Goal: Task Accomplishment & Management: Manage account settings

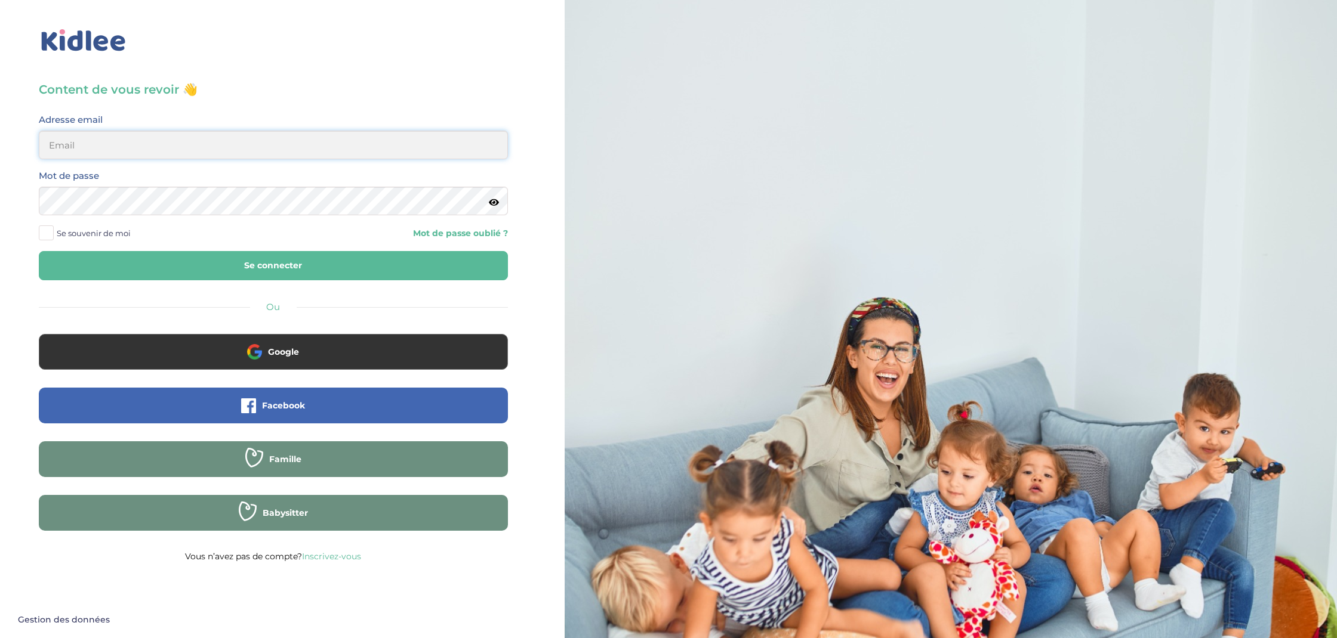
click at [141, 149] on input "email" at bounding box center [273, 145] width 469 height 29
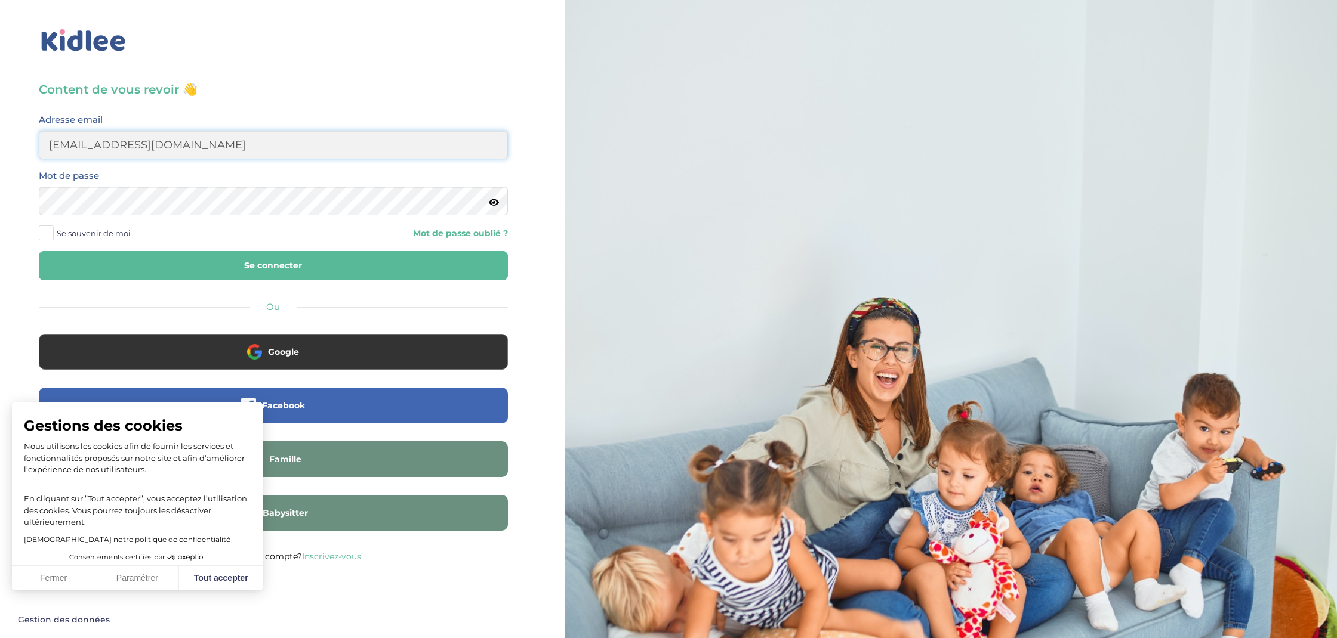
type input "sd.collin@gmail.com"
click at [496, 202] on icon at bounding box center [494, 202] width 10 height 9
click at [85, 228] on span "Se souvenir de moi" at bounding box center [94, 234] width 74 height 16
click at [0, 0] on input "Se souvenir de moi" at bounding box center [0, 0] width 0 height 0
click at [284, 270] on button "Se connecter" at bounding box center [273, 265] width 469 height 29
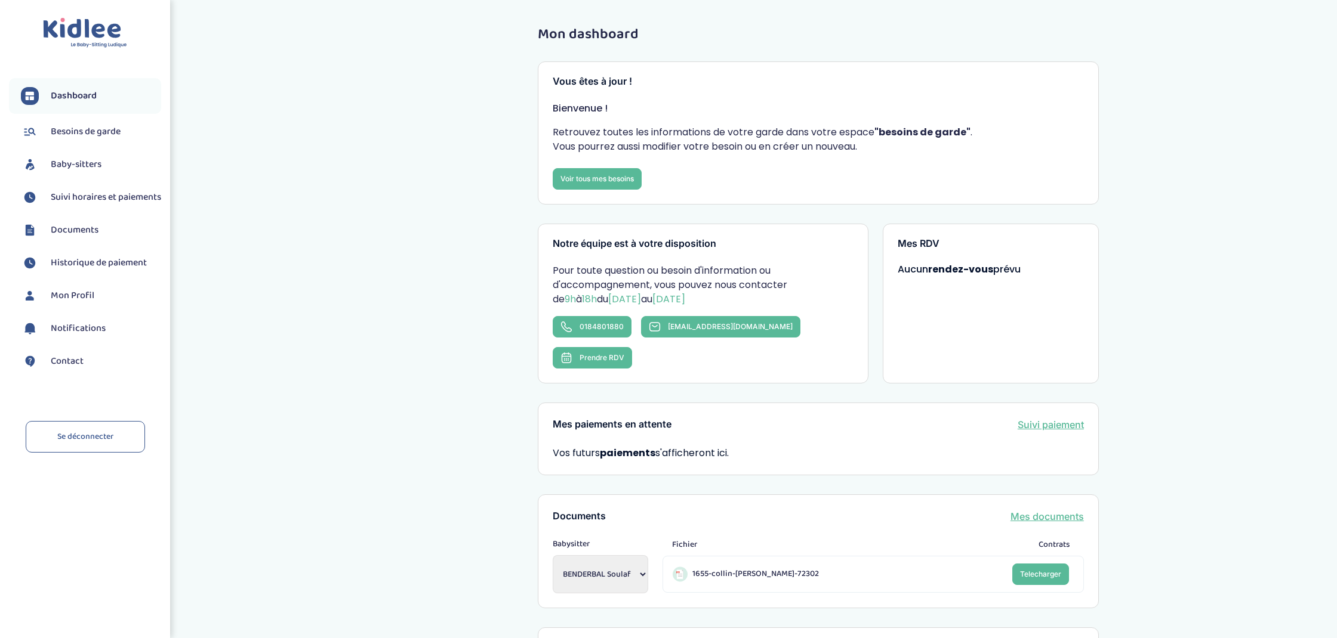
click at [67, 237] on span "Documents" at bounding box center [75, 230] width 48 height 14
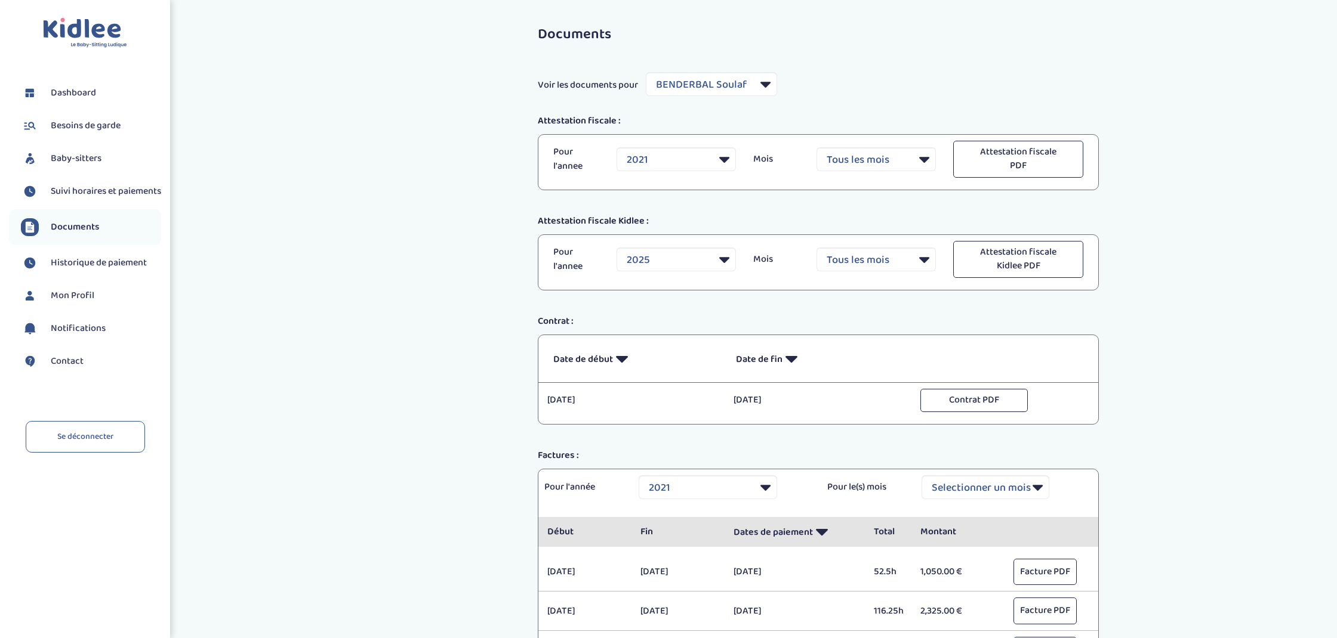
select select "9957"
select select "2021"
click at [87, 161] on span "Baby-sitters" at bounding box center [76, 159] width 51 height 14
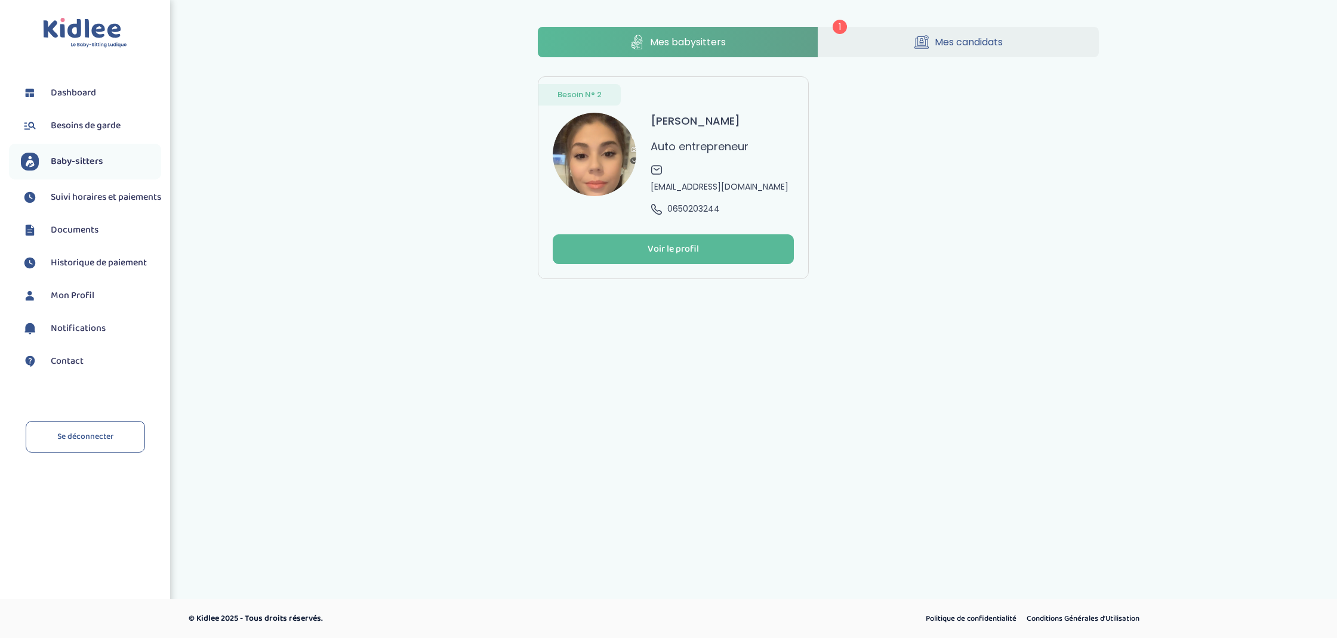
click at [965, 44] on span "Mes candidats" at bounding box center [968, 42] width 68 height 15
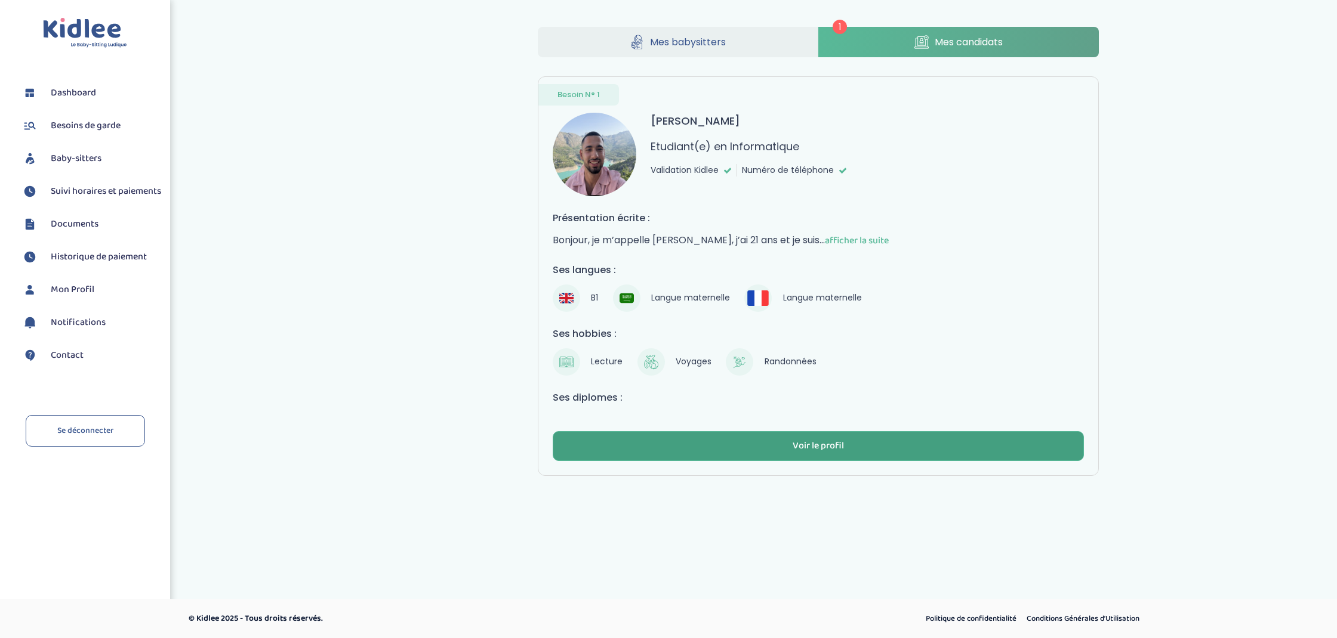
click at [839, 448] on div "Voir le profil" at bounding box center [817, 447] width 51 height 14
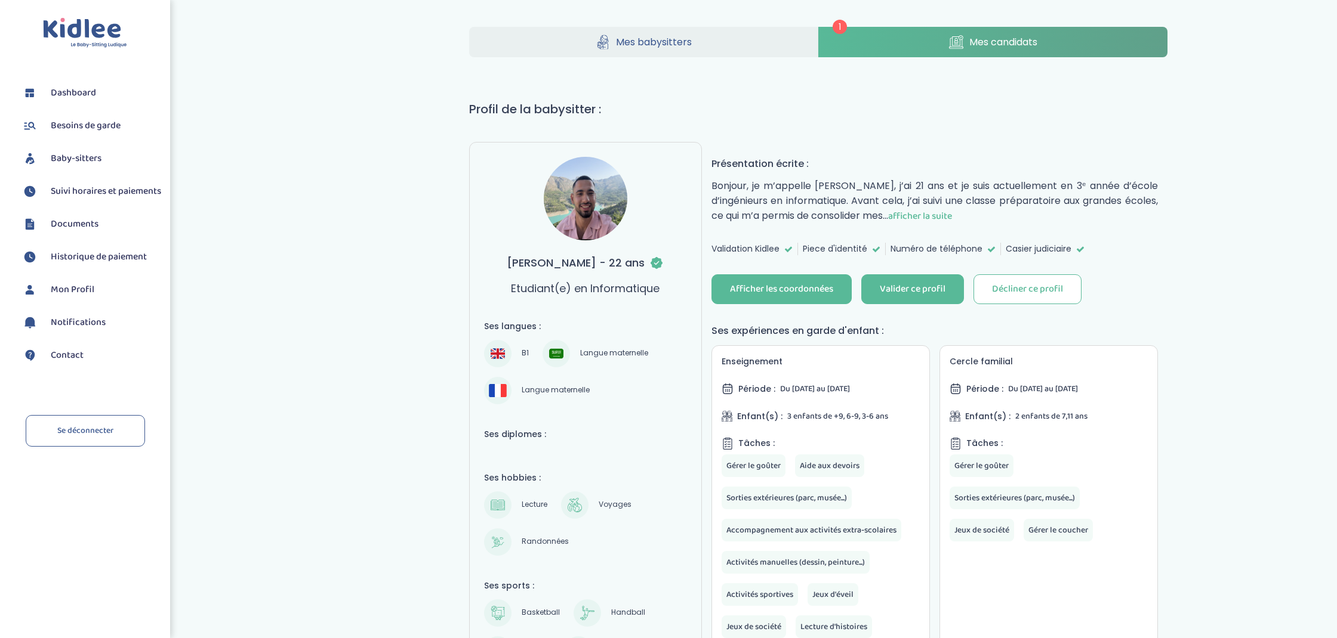
click at [952, 217] on span "afficher la suite" at bounding box center [920, 216] width 64 height 15
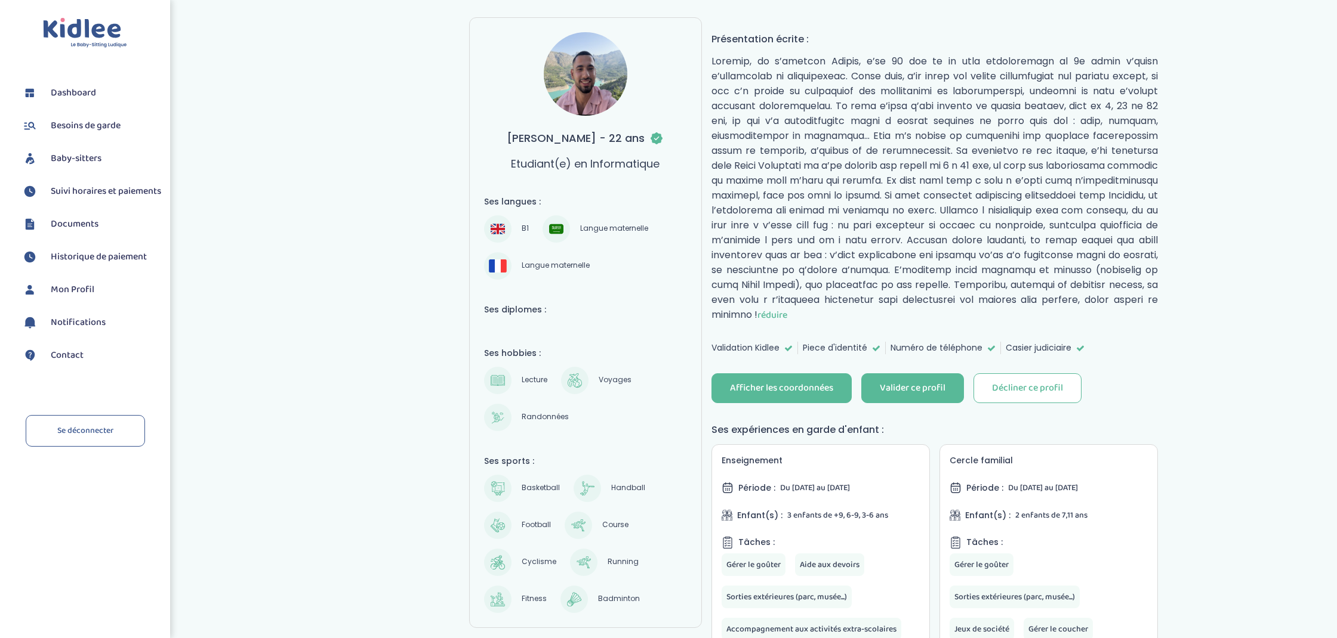
scroll to position [127, 0]
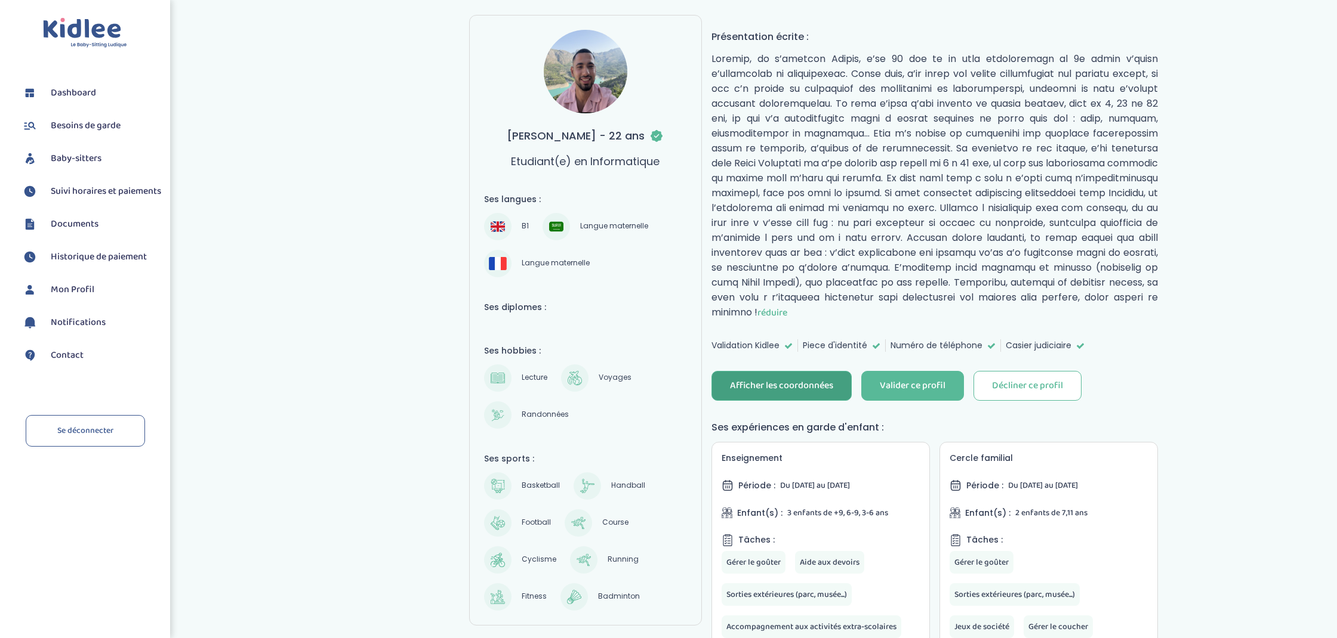
click at [789, 388] on div "Afficher les coordonnées" at bounding box center [781, 387] width 103 height 14
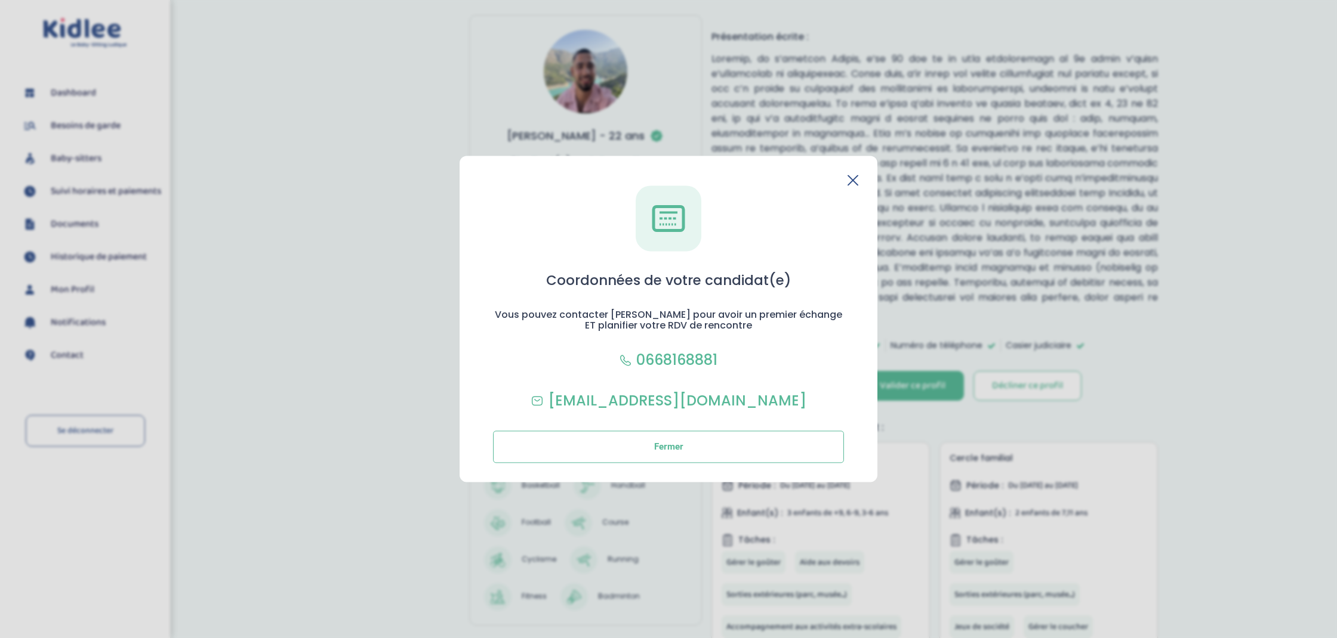
scroll to position [67, 0]
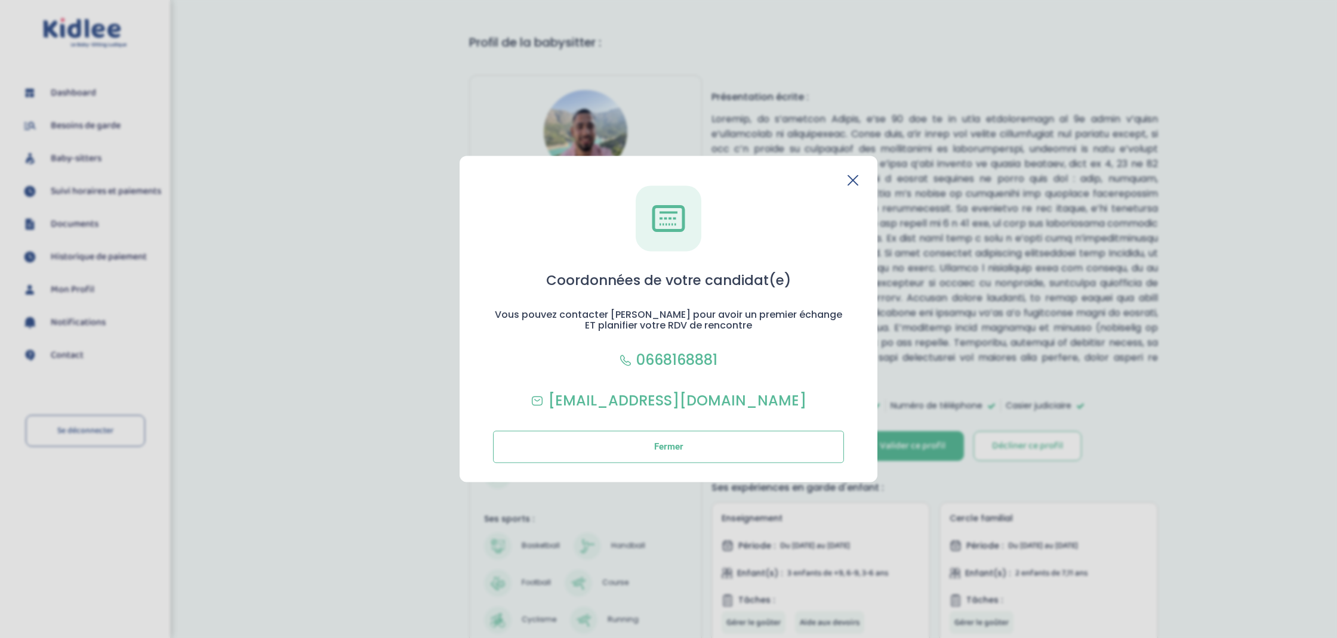
click at [852, 180] on icon at bounding box center [853, 180] width 10 height 10
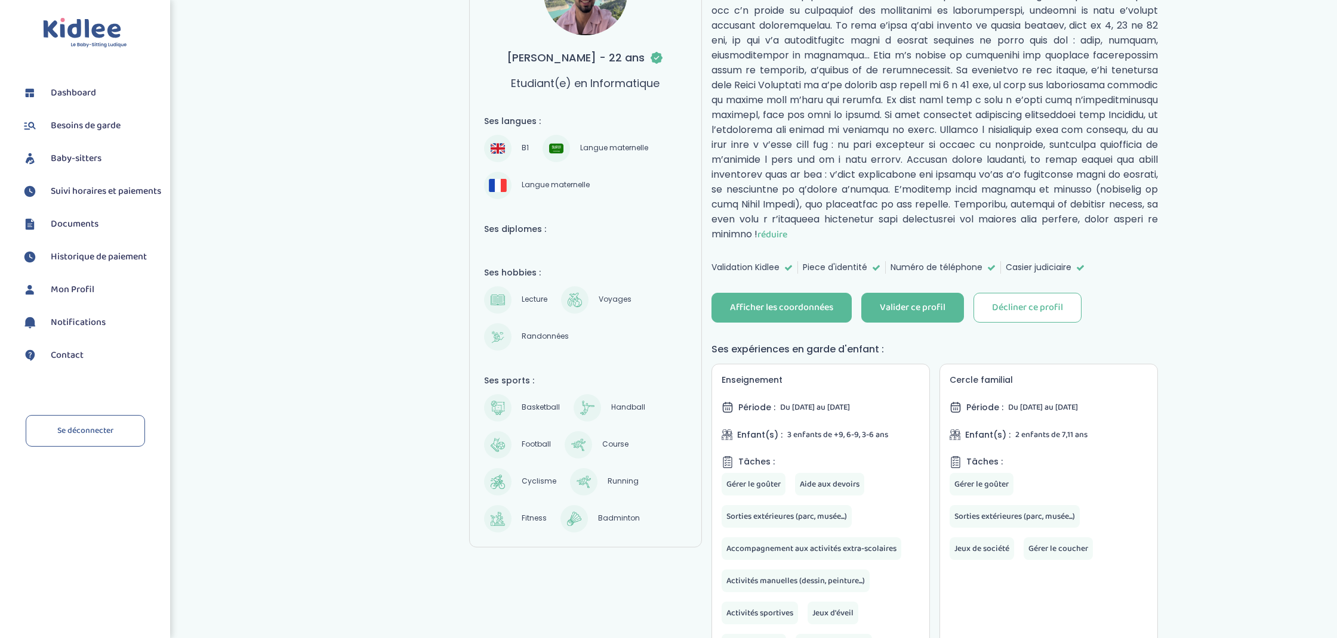
scroll to position [205, 0]
